Goal: Task Accomplishment & Management: Use online tool/utility

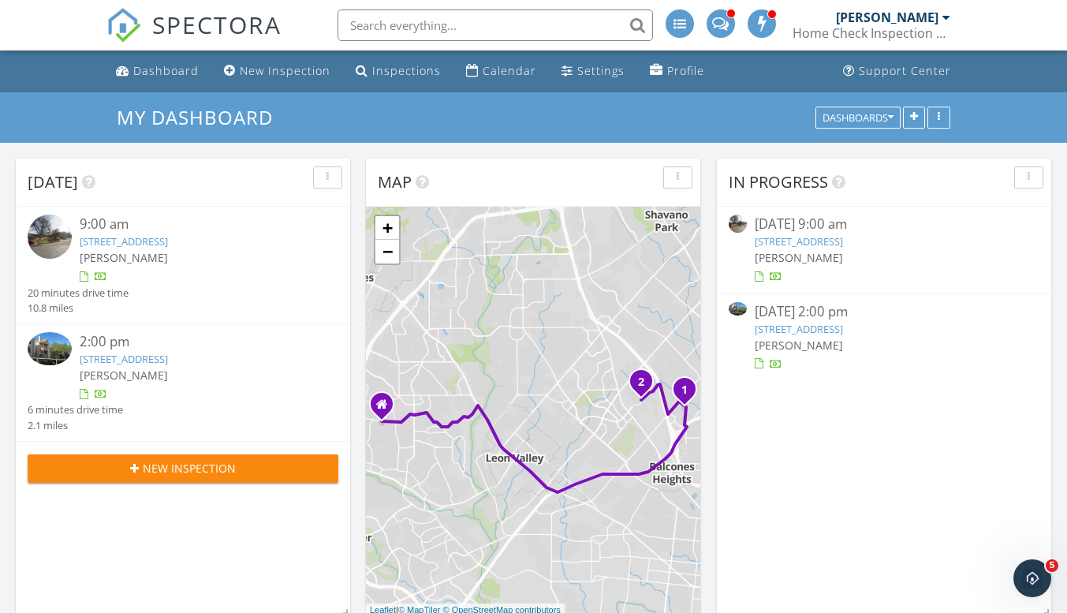
click at [147, 235] on link "3106 Woodcliffe St, San Antonio, TX 78230" at bounding box center [124, 241] width 88 height 14
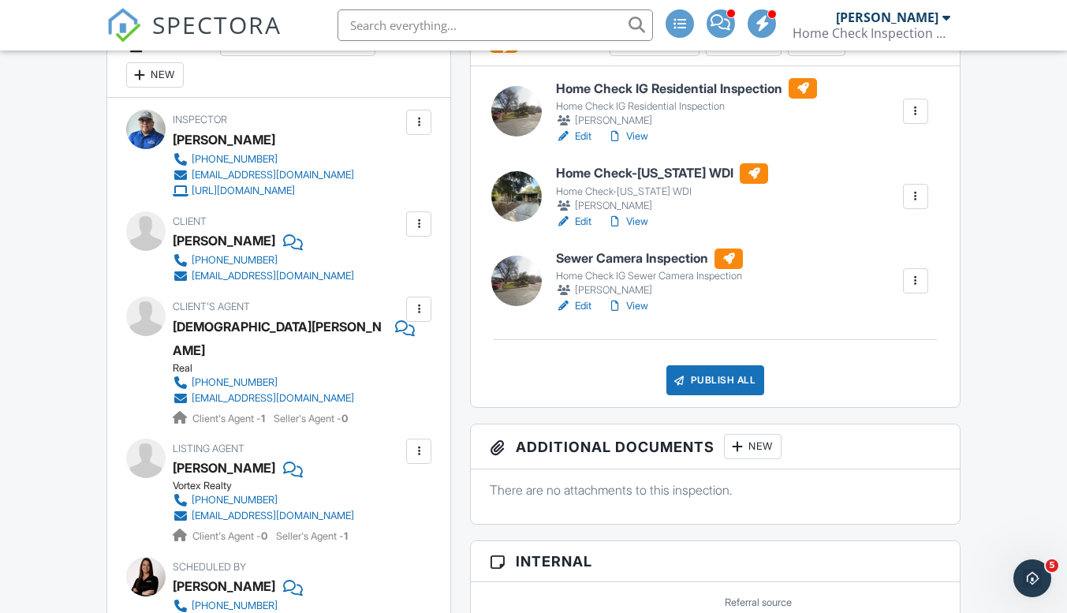
scroll to position [428, 0]
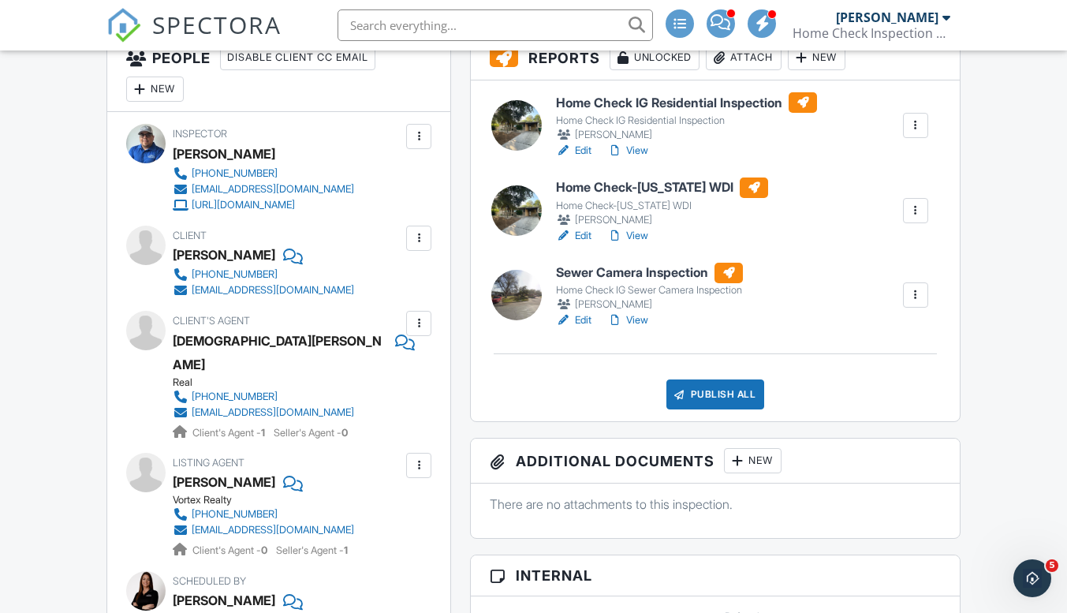
click at [626, 276] on h6 "Sewer Camera Inspection" at bounding box center [649, 273] width 187 height 21
